Goal: Information Seeking & Learning: Learn about a topic

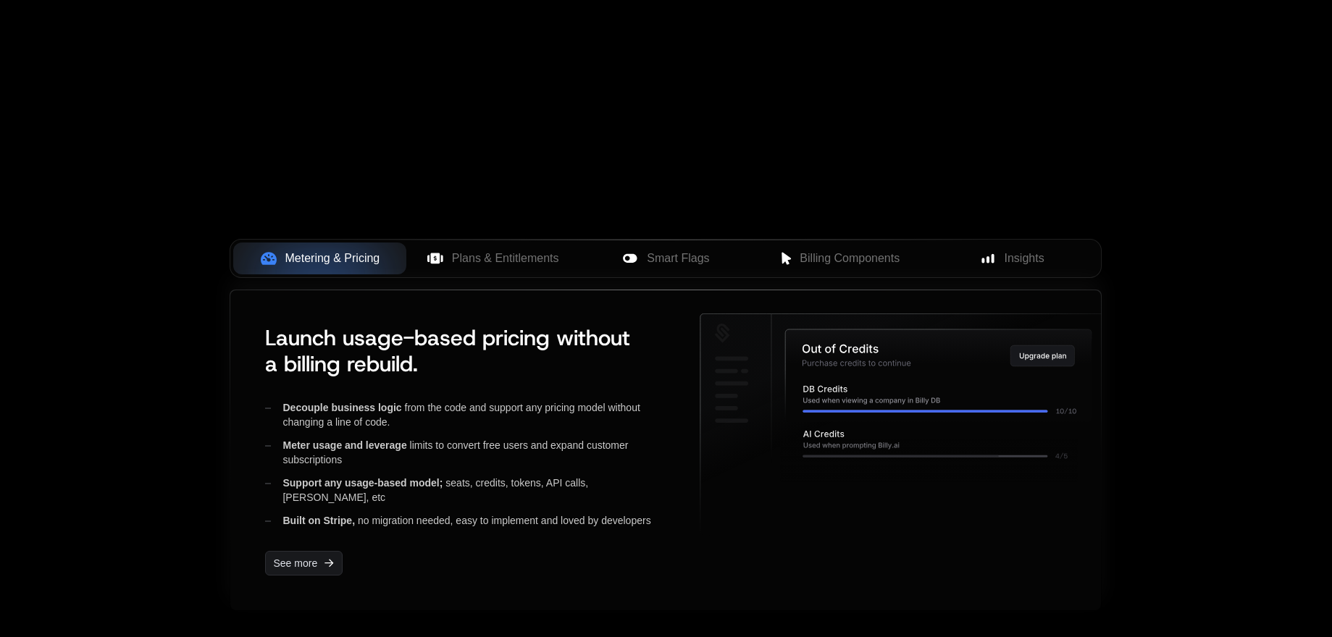
scroll to position [457, 0]
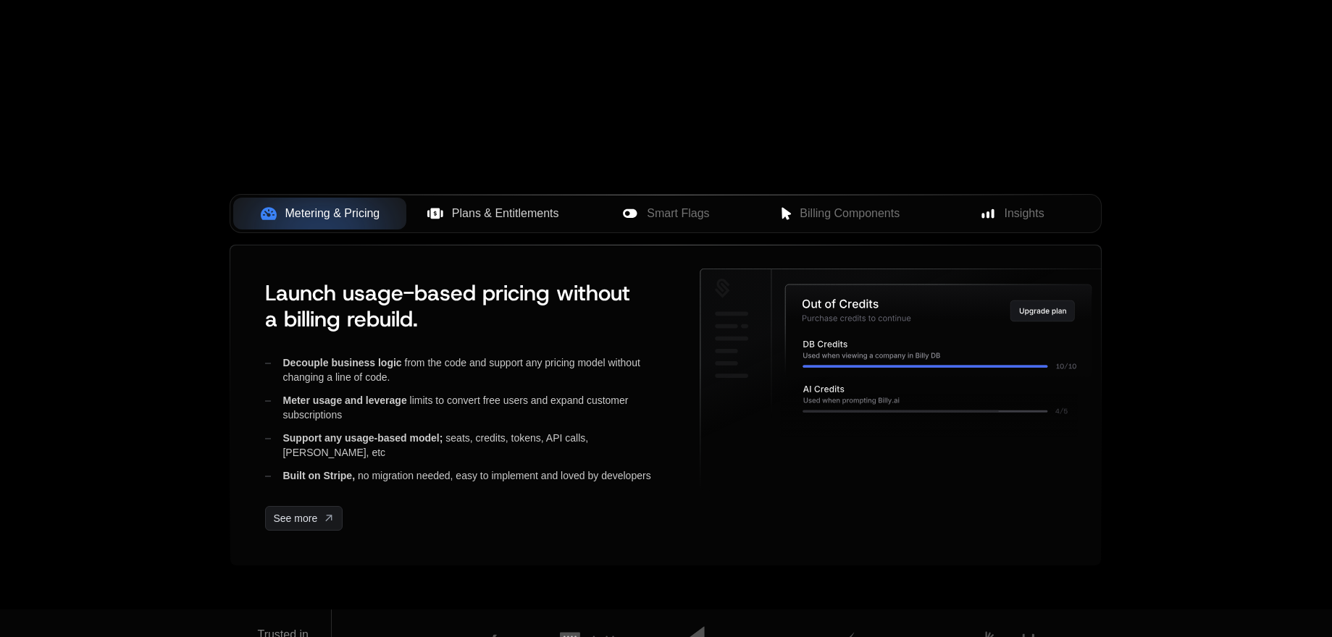
click at [493, 221] on span "Plans & Entitlements" at bounding box center [505, 213] width 107 height 17
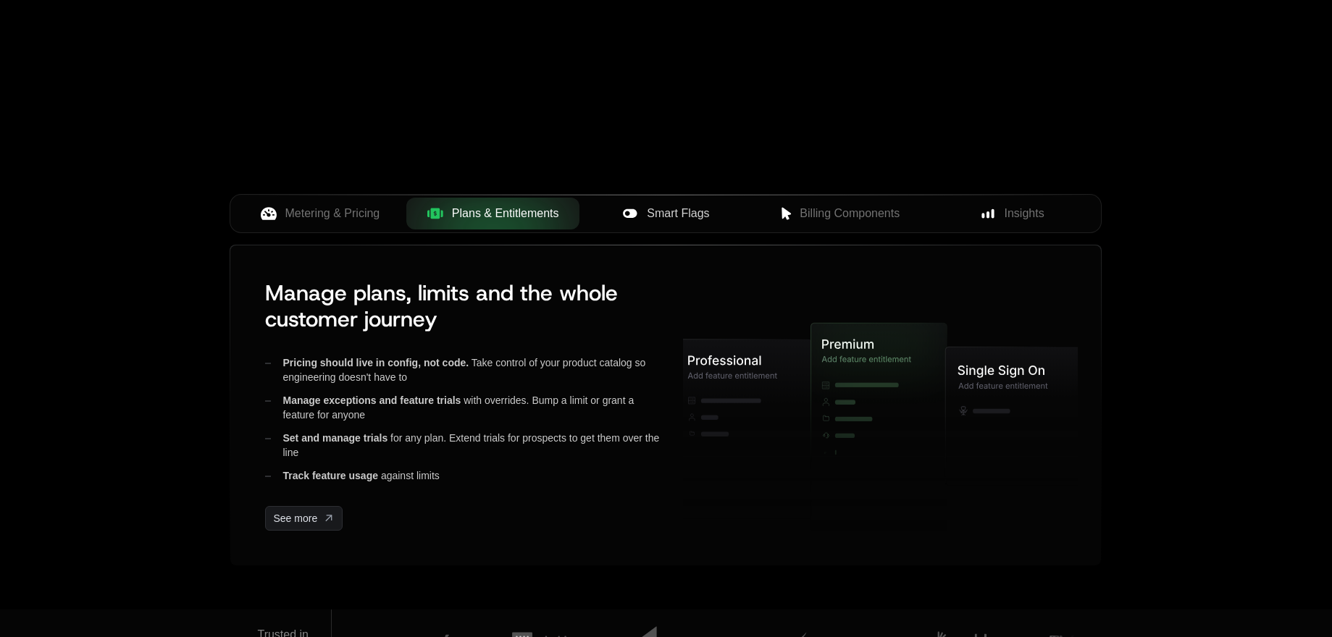
click at [688, 221] on span "Smart Flags" at bounding box center [678, 213] width 62 height 17
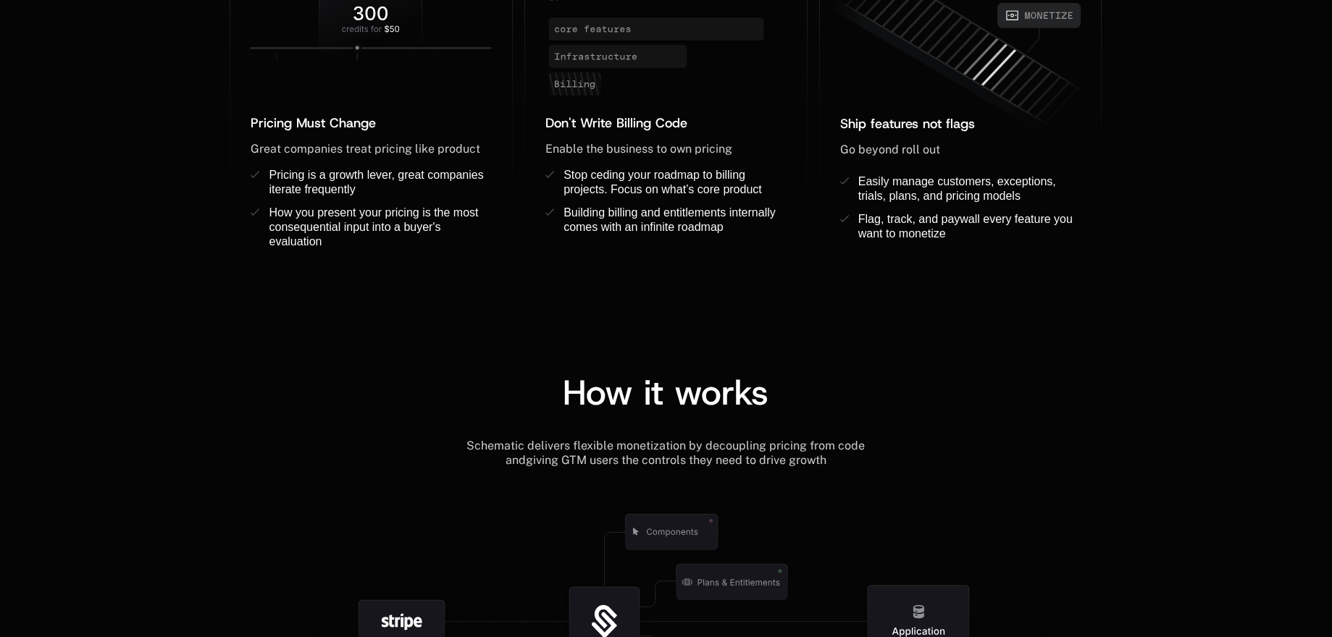
scroll to position [1535, 0]
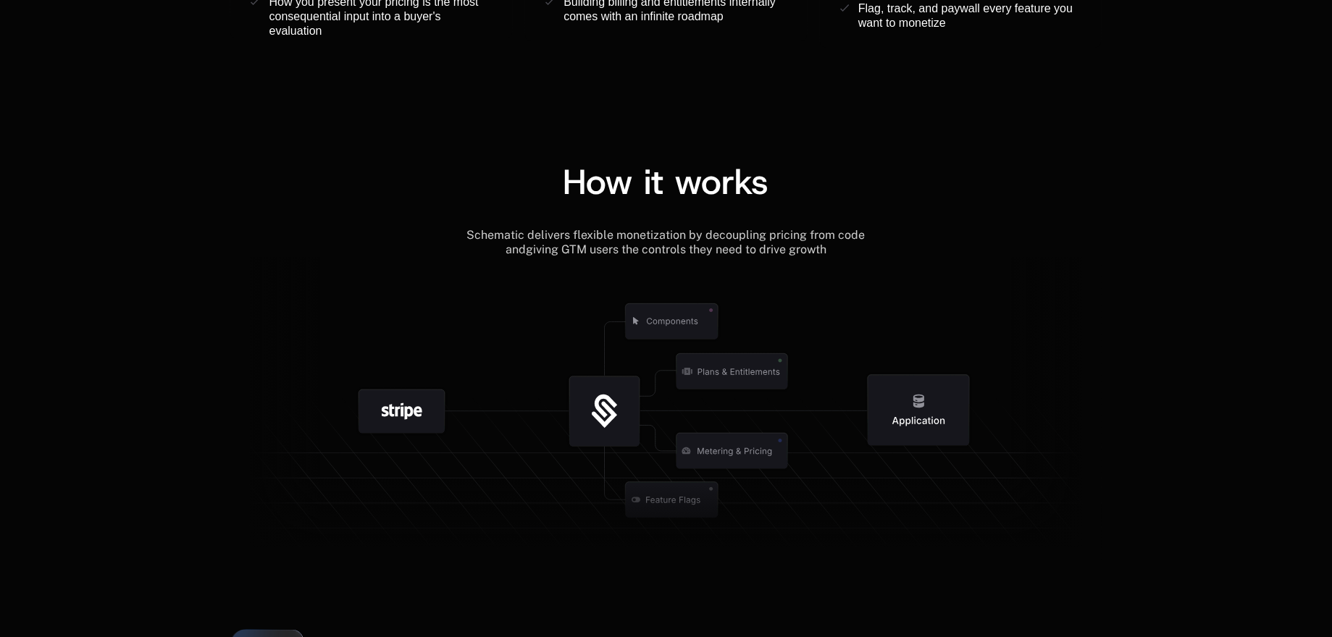
click at [1189, 280] on div "How it works Schematic delivers flexible monetization by decoupling pricing fro…" at bounding box center [666, 332] width 1332 height 453
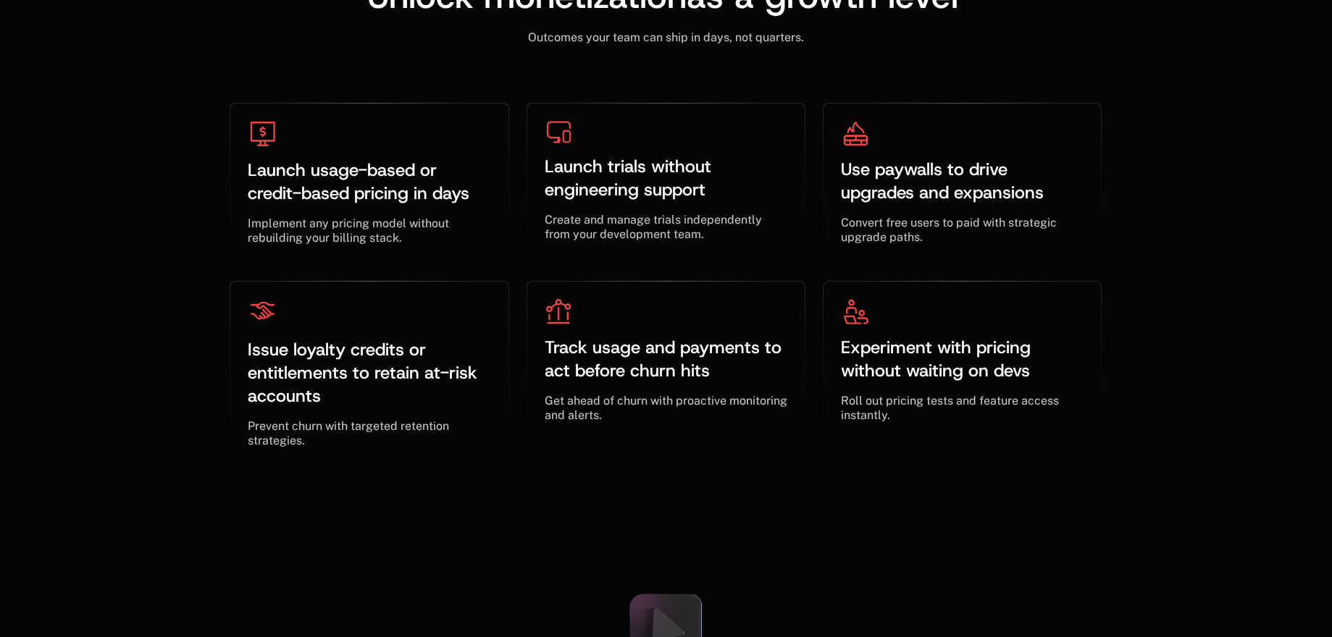
scroll to position [4442, 0]
